Goal: Task Accomplishment & Management: Complete application form

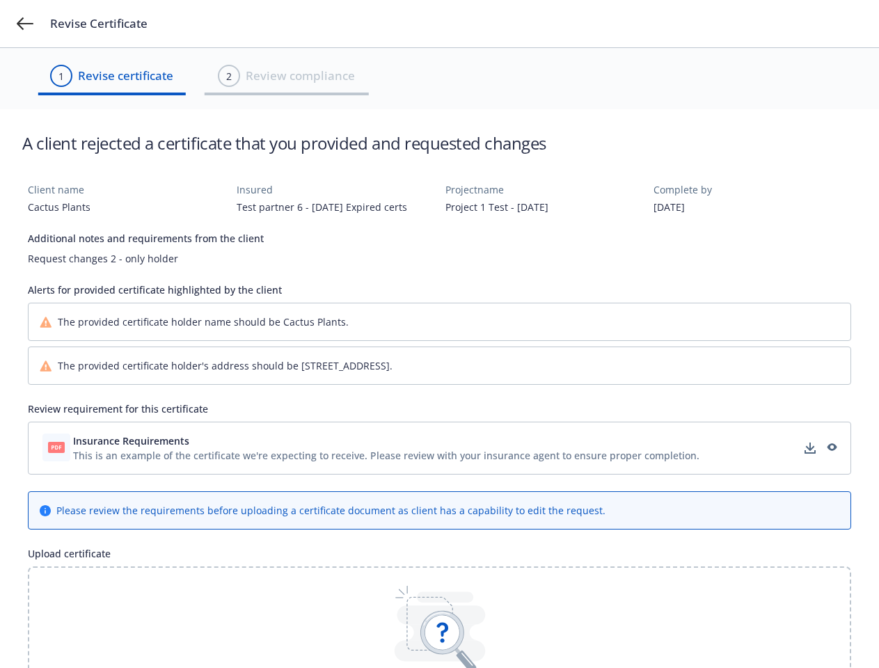
click at [439, 334] on div "The provided certificate holder name should be Cactus Plants." at bounding box center [440, 322] width 822 height 37
click at [25, 24] on icon at bounding box center [25, 23] width 17 height 13
click at [439, 448] on div "This is an example of the certificate we're expecting to receive. Please review…" at bounding box center [386, 455] width 627 height 15
click at [439, 618] on icon at bounding box center [442, 633] width 34 height 34
